Goal: Book appointment/travel/reservation

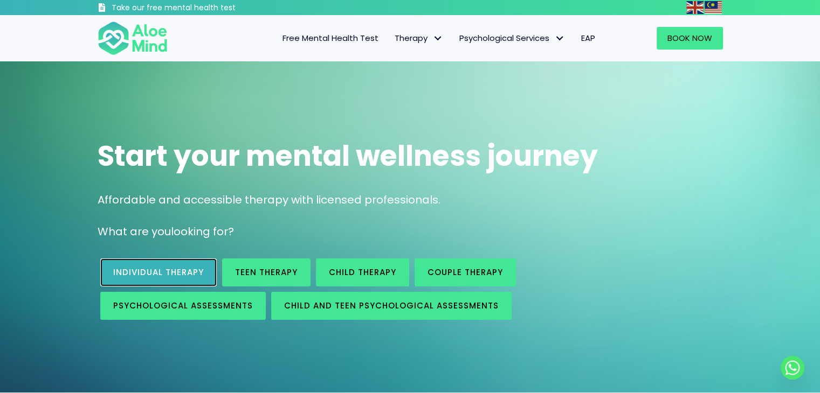
click at [172, 259] on link "Individual therapy" at bounding box center [158, 273] width 116 height 28
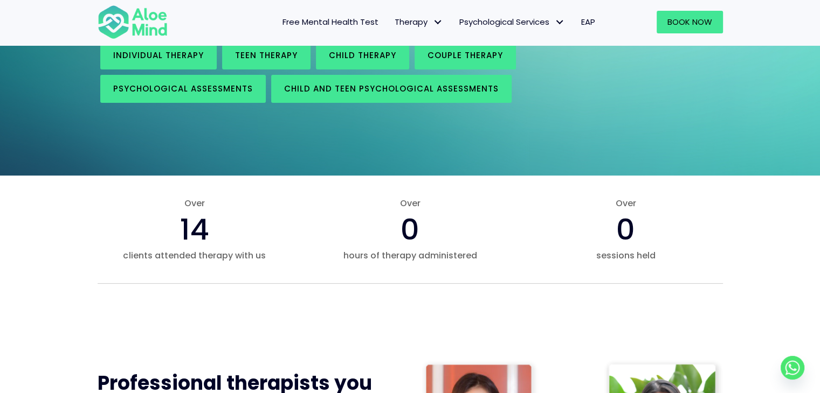
scroll to position [269, 0]
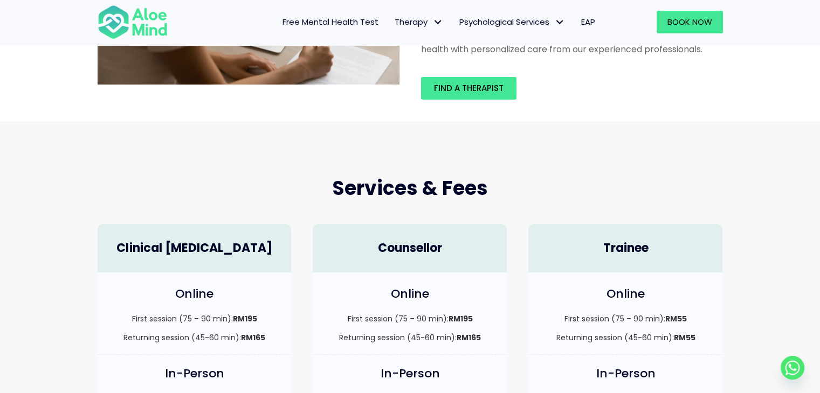
scroll to position [54, 0]
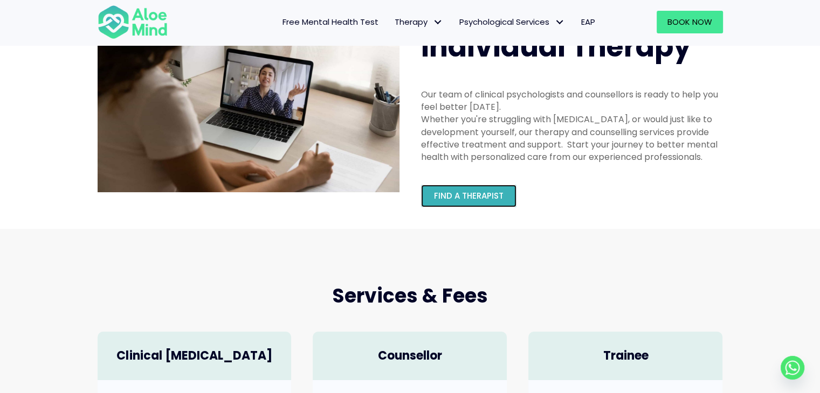
click at [460, 200] on span "Find a therapist" at bounding box center [469, 195] width 70 height 11
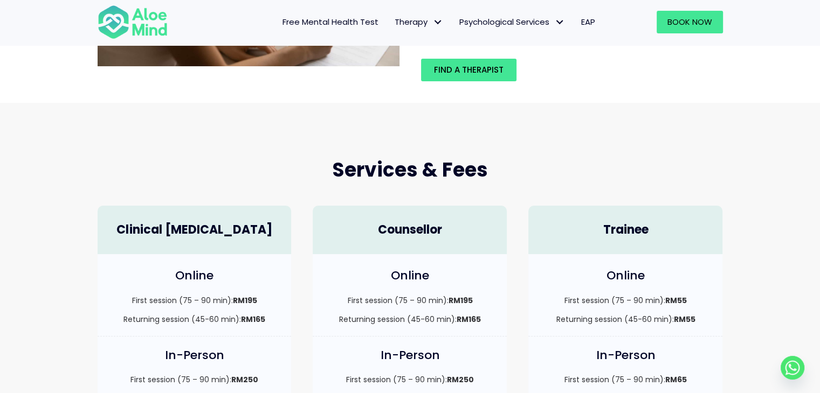
scroll to position [323, 0]
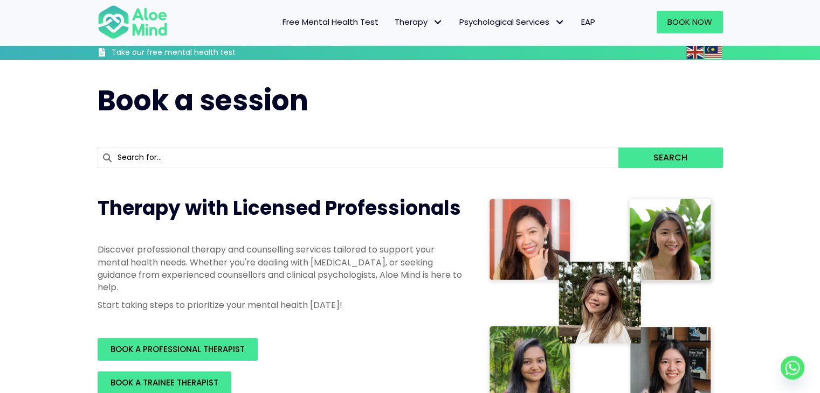
drag, startPoint x: 42, startPoint y: 259, endPoint x: 52, endPoint y: -19, distance: 277.7
